Goal: Task Accomplishment & Management: Complete application form

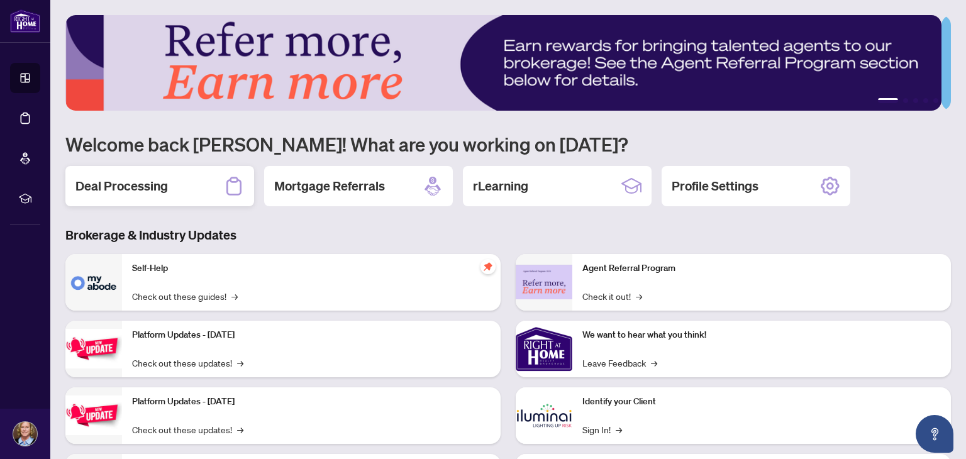
click at [120, 184] on h2 "Deal Processing" at bounding box center [122, 186] width 92 height 18
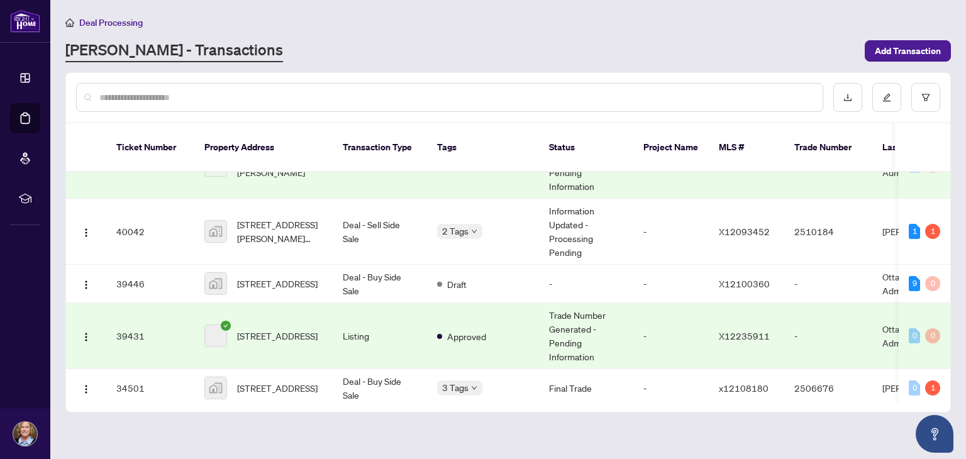
scroll to position [164, 0]
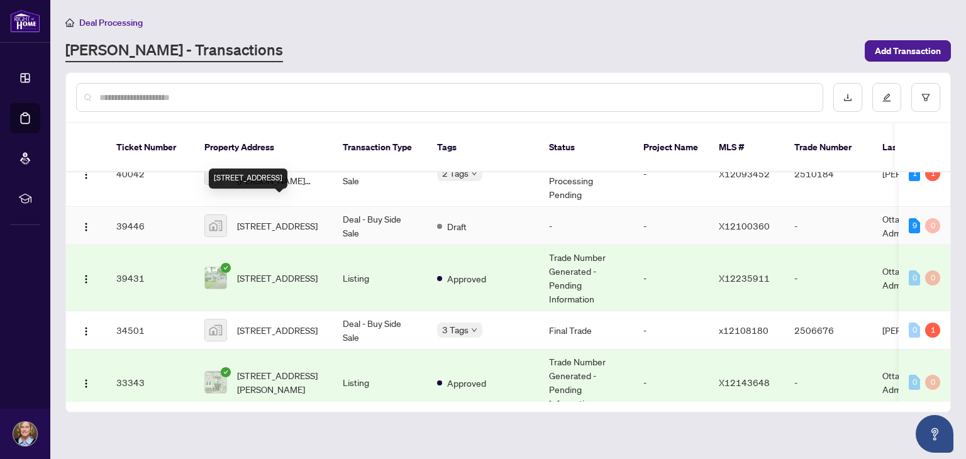
click at [252, 219] on span "10 Tudor Circle, Lombardy, ON, Canada" at bounding box center [277, 226] width 81 height 14
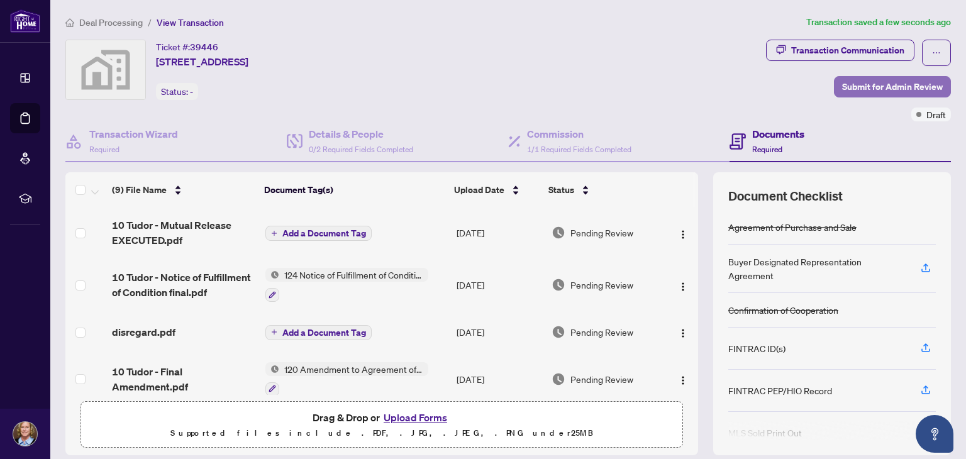
click at [861, 89] on span "Submit for Admin Review" at bounding box center [892, 87] width 101 height 20
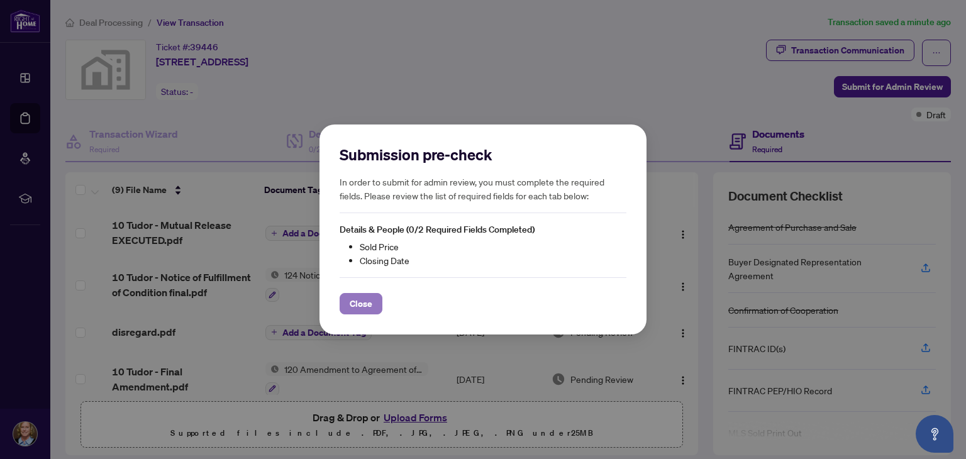
click at [365, 301] on span "Close" at bounding box center [361, 304] width 23 height 20
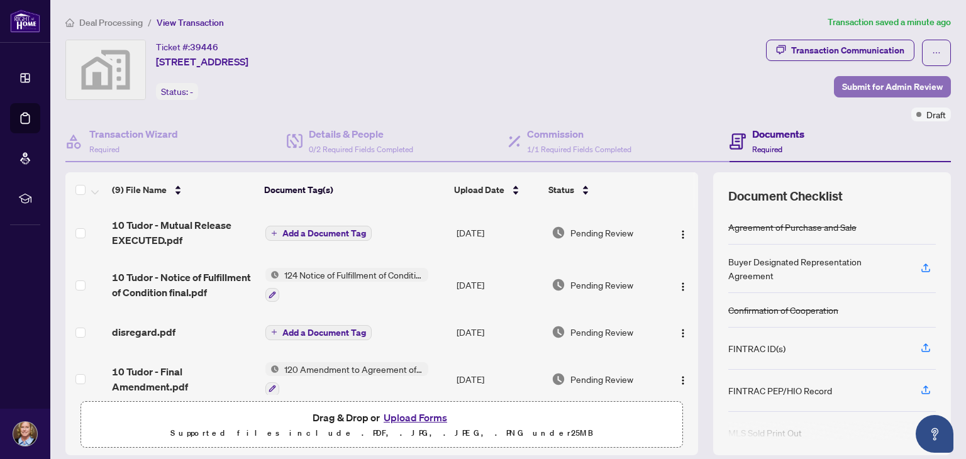
click at [855, 82] on span "Submit for Admin Review" at bounding box center [892, 87] width 101 height 20
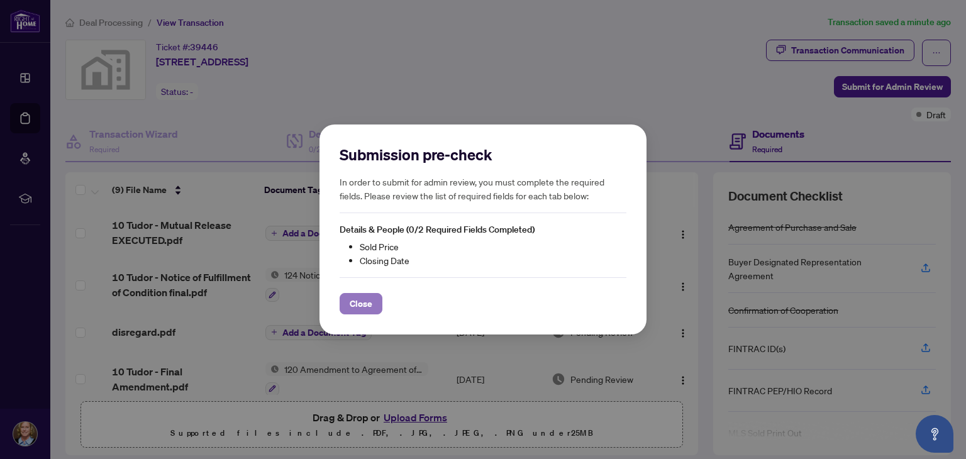
click at [347, 298] on button "Close" at bounding box center [361, 303] width 43 height 21
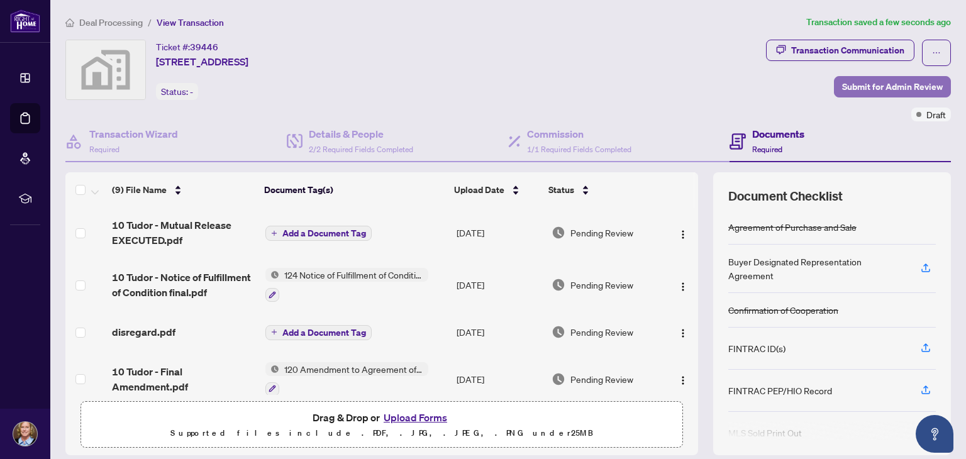
click at [848, 81] on span "Submit for Admin Review" at bounding box center [892, 87] width 101 height 20
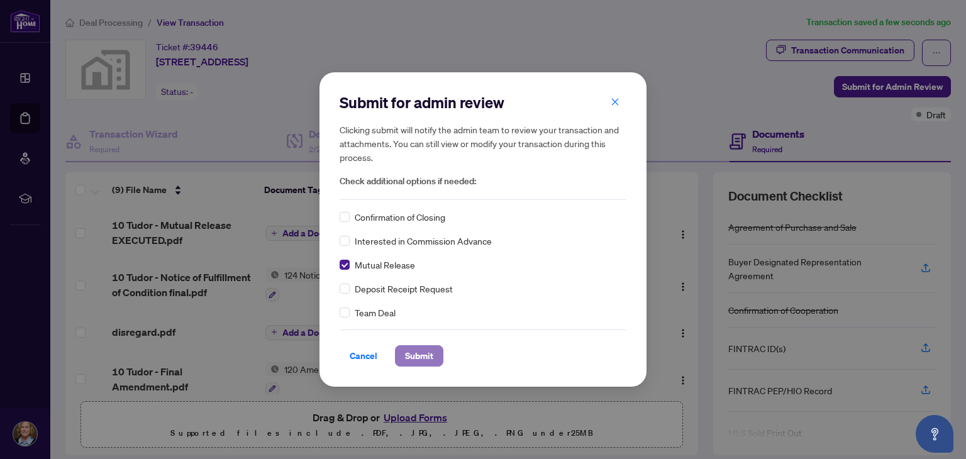
click at [427, 357] on span "Submit" at bounding box center [419, 356] width 28 height 20
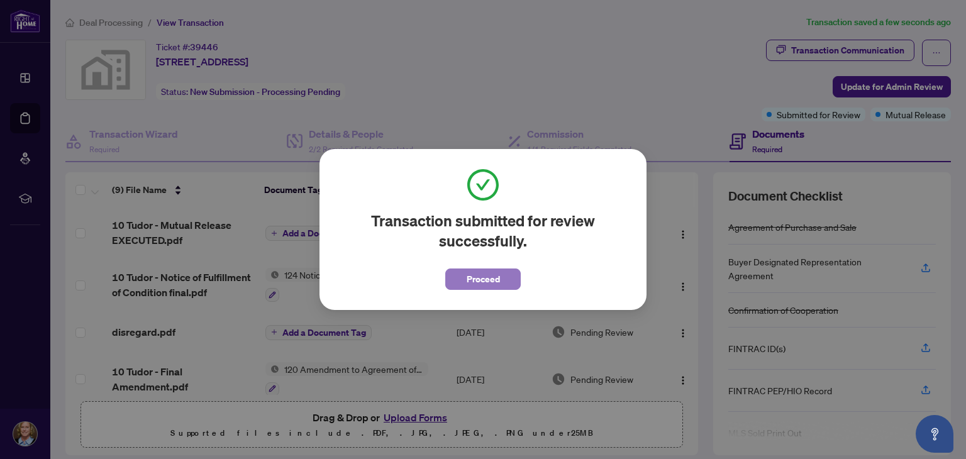
click at [478, 284] on span "Proceed" at bounding box center [483, 279] width 33 height 20
